Goal: Check status: Check status

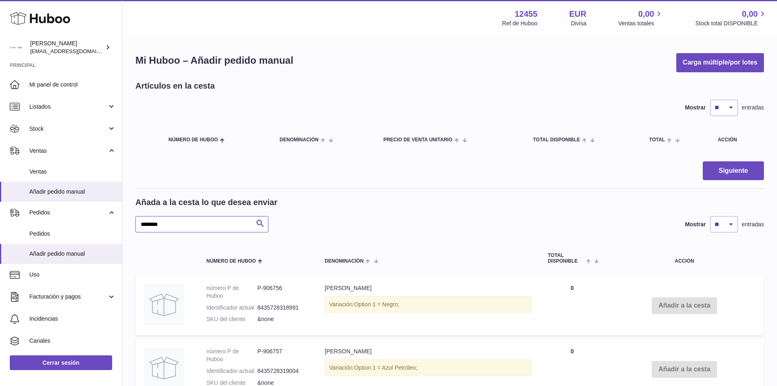
click at [202, 227] on input "********" at bounding box center [201, 224] width 133 height 16
click at [48, 173] on span "Ventas" at bounding box center [72, 172] width 87 height 8
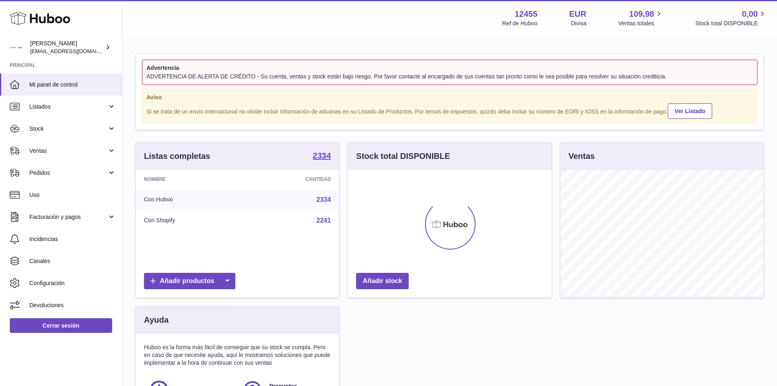
scroll to position [127, 204]
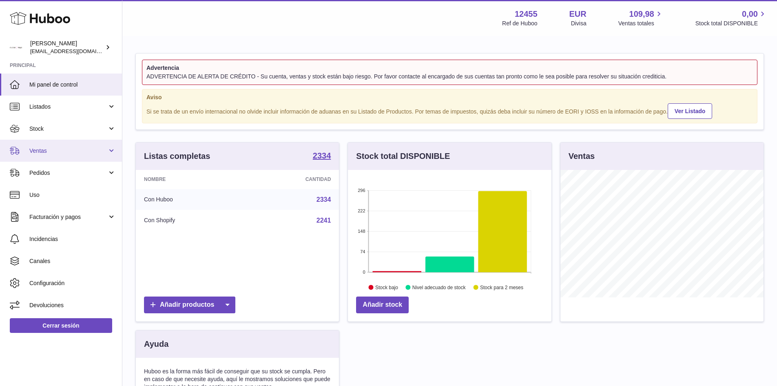
click at [66, 154] on span "Ventas" at bounding box center [68, 151] width 78 height 8
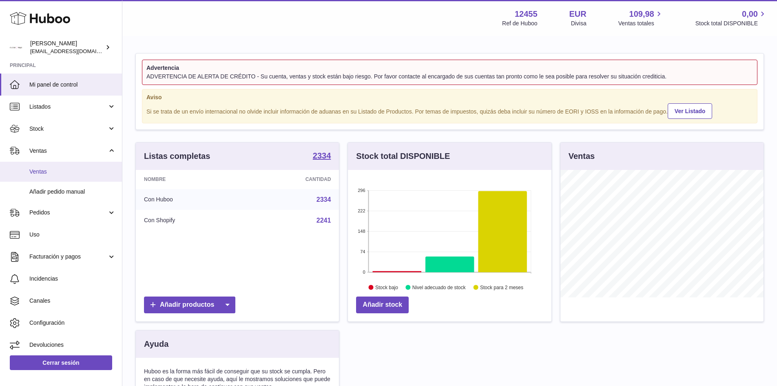
click at [43, 178] on link "Ventas" at bounding box center [61, 172] width 122 height 20
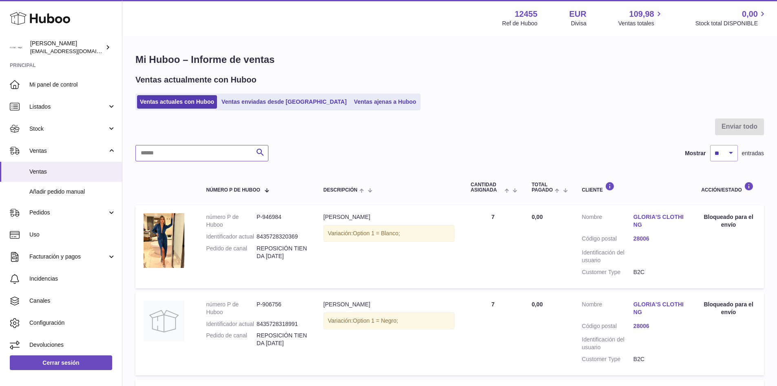
click at [188, 158] on input "text" at bounding box center [201, 153] width 133 height 16
click at [248, 93] on ul "Ventas actuales con Huboo Ventas enviadas desde [GEOGRAPHIC_DATA] Ventas ajenas…" at bounding box center [277, 101] width 285 height 17
click at [259, 103] on link "Ventas enviadas desde [GEOGRAPHIC_DATA]" at bounding box center [284, 101] width 131 height 13
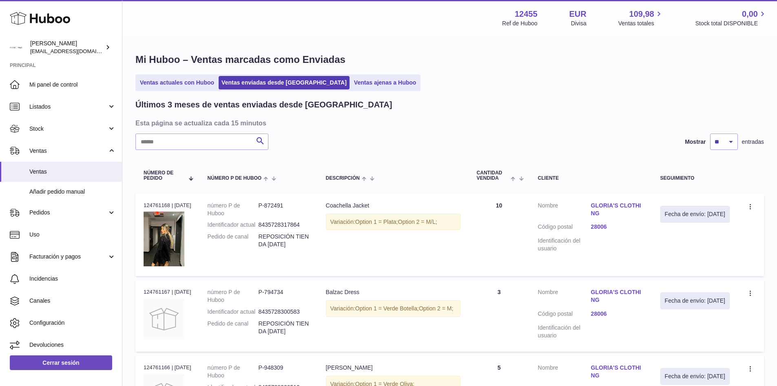
click at [172, 144] on input "text" at bounding box center [201, 141] width 133 height 16
drag, startPoint x: 273, startPoint y: 234, endPoint x: 306, endPoint y: 238, distance: 32.9
click at [306, 238] on dd "REPOSICIÓN TIENDA 15/09/2025" at bounding box center [284, 241] width 51 height 16
click at [346, 240] on td "Descripción Coachella Jacket Variación: Option 1 = Plata; Option 2 = M/L;" at bounding box center [393, 234] width 151 height 83
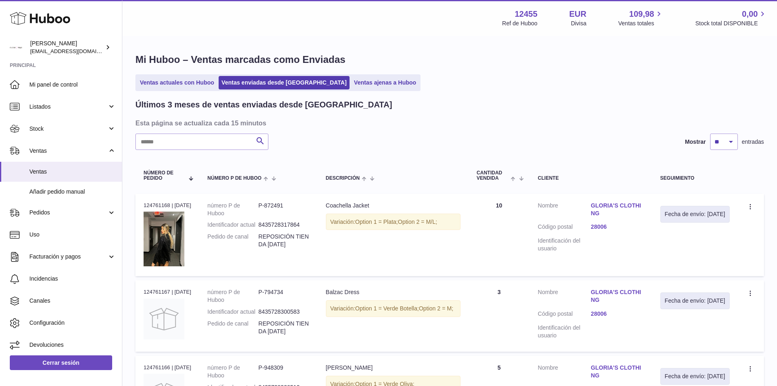
drag, startPoint x: 324, startPoint y: 216, endPoint x: 464, endPoint y: 216, distance: 139.6
click at [464, 216] on td "Descripción Coachella Jacket Variación: Option 1 = Plata; Option 2 = M/L;" at bounding box center [393, 234] width 151 height 83
click at [464, 232] on td "Descripción Coachella Jacket Variación: Option 1 = Plata; Option 2 = M/L;" at bounding box center [393, 234] width 151 height 83
click at [341, 219] on div "Variación: Option 1 = Plata; Option 2 = M/L;" at bounding box center [393, 221] width 135 height 17
drag, startPoint x: 360, startPoint y: 221, endPoint x: 473, endPoint y: 221, distance: 112.6
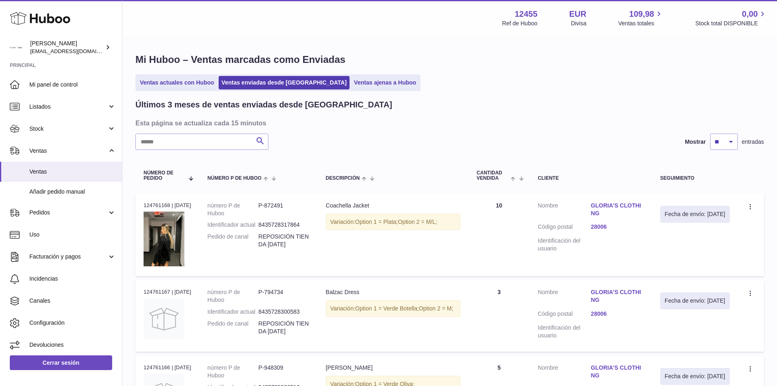
click at [473, 221] on tr "N° de pedido 124761168 | 15º sep. número P de Huboo P-872491 Identificador actu…" at bounding box center [449, 234] width 629 height 83
click at [472, 233] on td "Cantidad 10" at bounding box center [499, 234] width 61 height 83
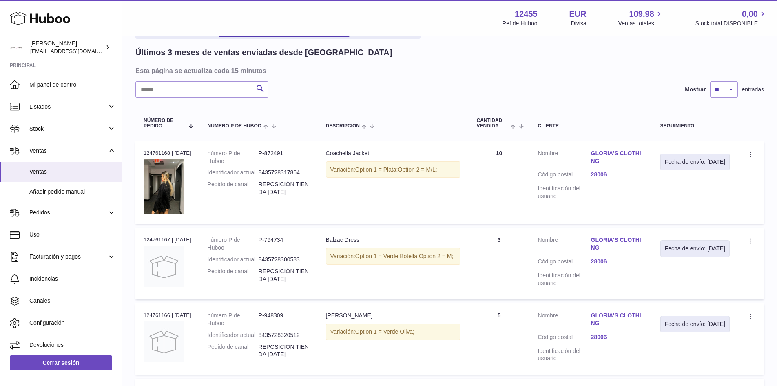
scroll to position [163, 0]
